Goal: Task Accomplishment & Management: Manage account settings

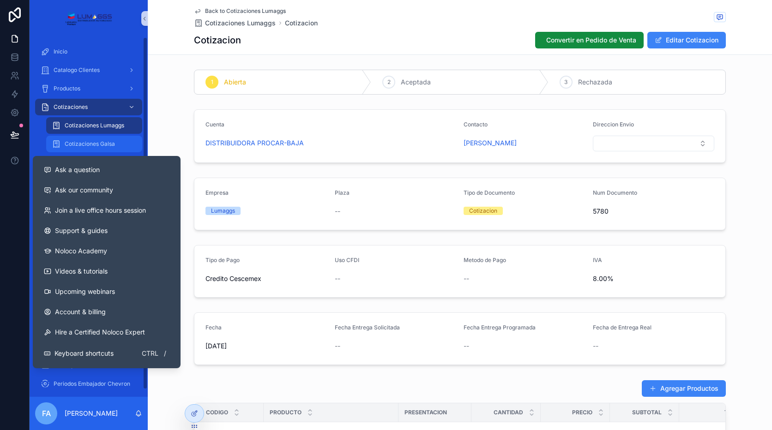
scroll to position [359, 0]
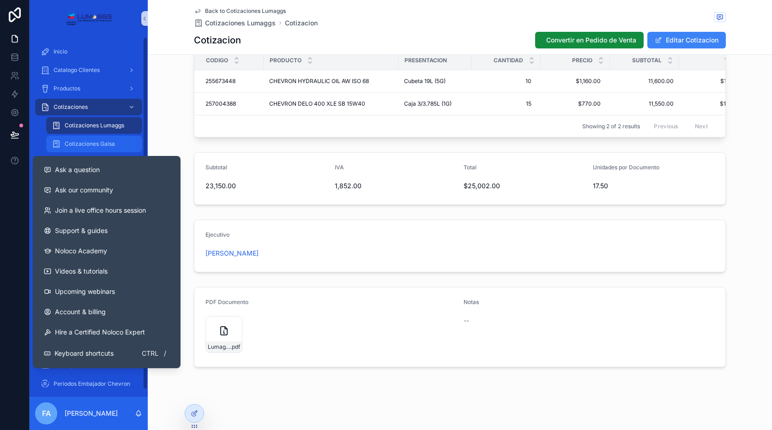
click at [99, 146] on span "Cotizaciones Galsa" at bounding box center [90, 143] width 50 height 7
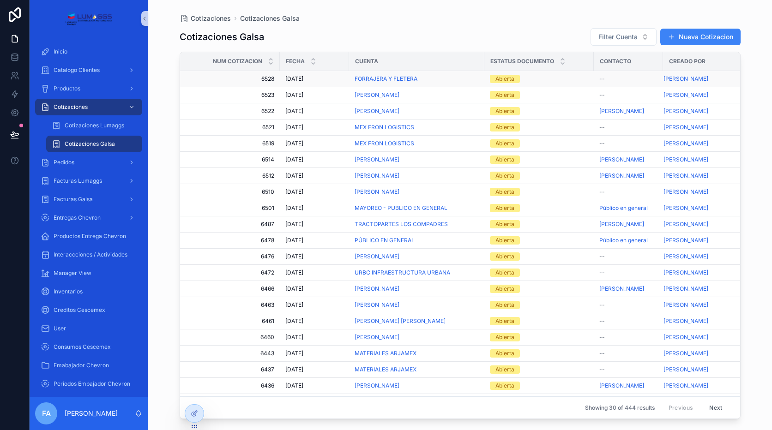
click at [285, 75] on td "[DATE] [DATE]" at bounding box center [314, 79] width 69 height 16
click at [299, 76] on span "[DATE]" at bounding box center [294, 78] width 18 height 7
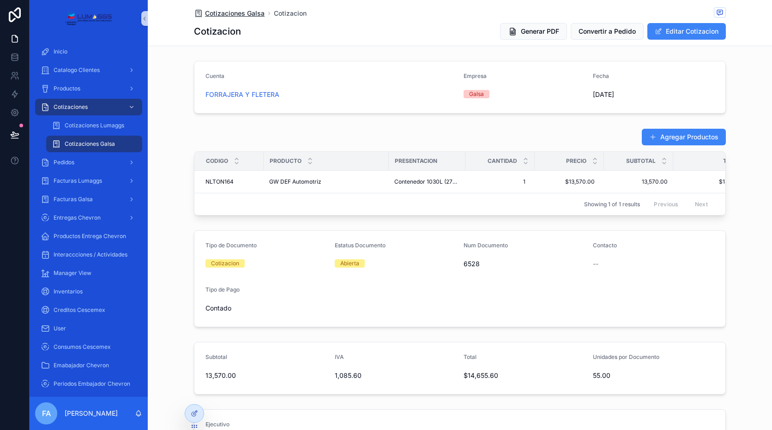
click at [213, 13] on span "Cotizaciones Galsa" at bounding box center [235, 13] width 60 height 9
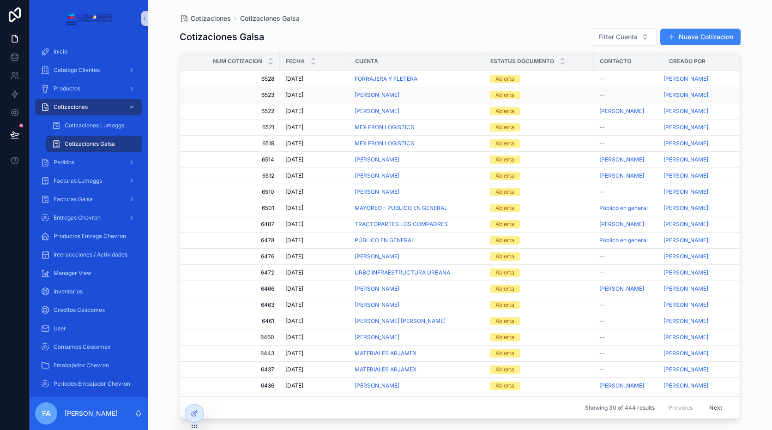
click at [296, 96] on span "[DATE]" at bounding box center [294, 94] width 18 height 7
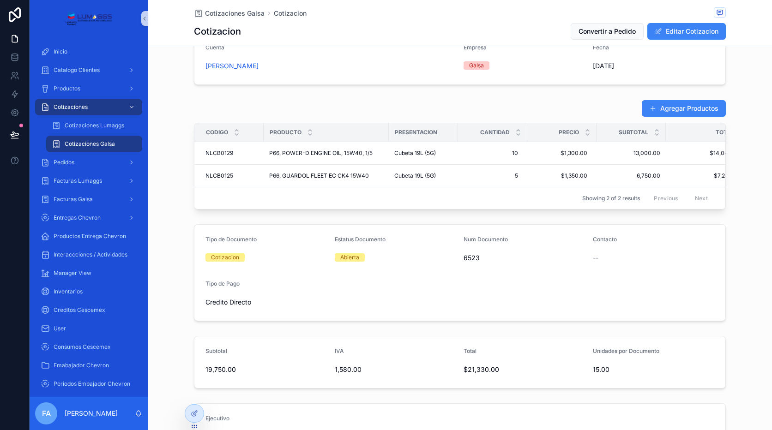
scroll to position [219, 0]
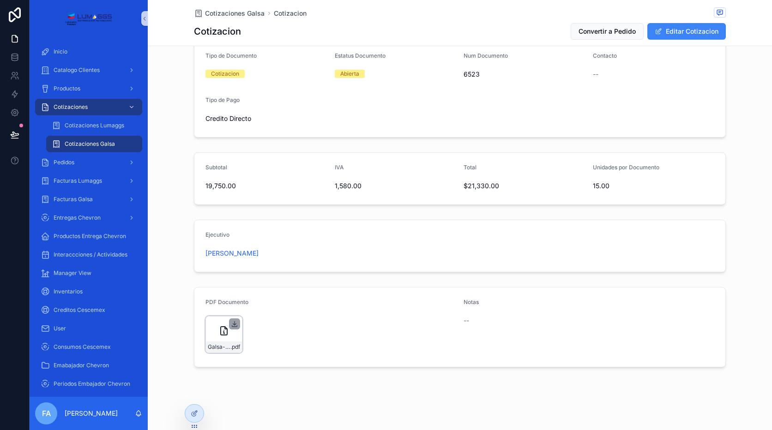
click at [234, 324] on icon "scrollable content" at bounding box center [234, 324] width 7 height 7
